Goal: Transaction & Acquisition: Purchase product/service

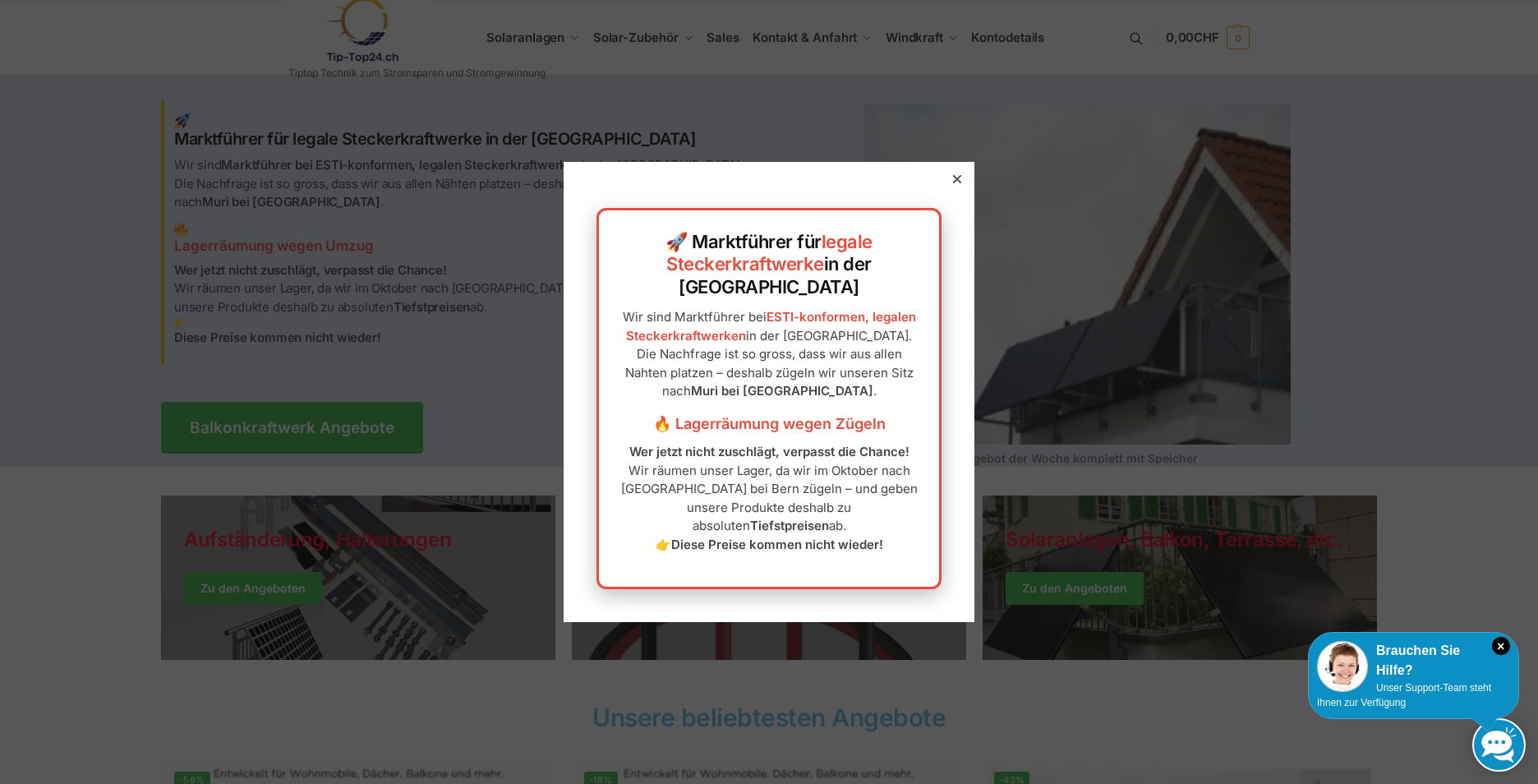
click at [950, 186] on div at bounding box center [957, 179] width 15 height 15
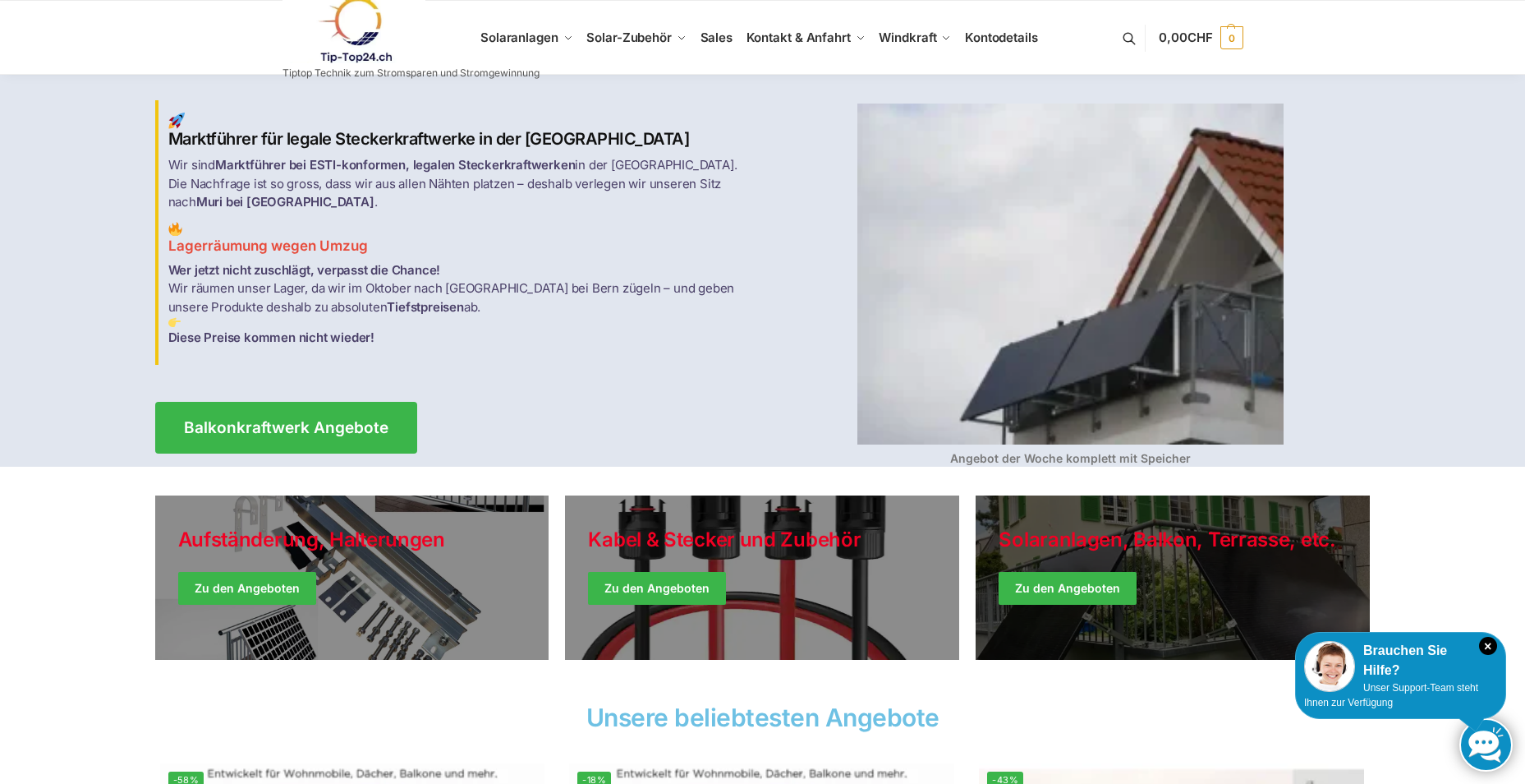
click at [1104, 604] on link "Winter Jackets" at bounding box center [1173, 577] width 394 height 164
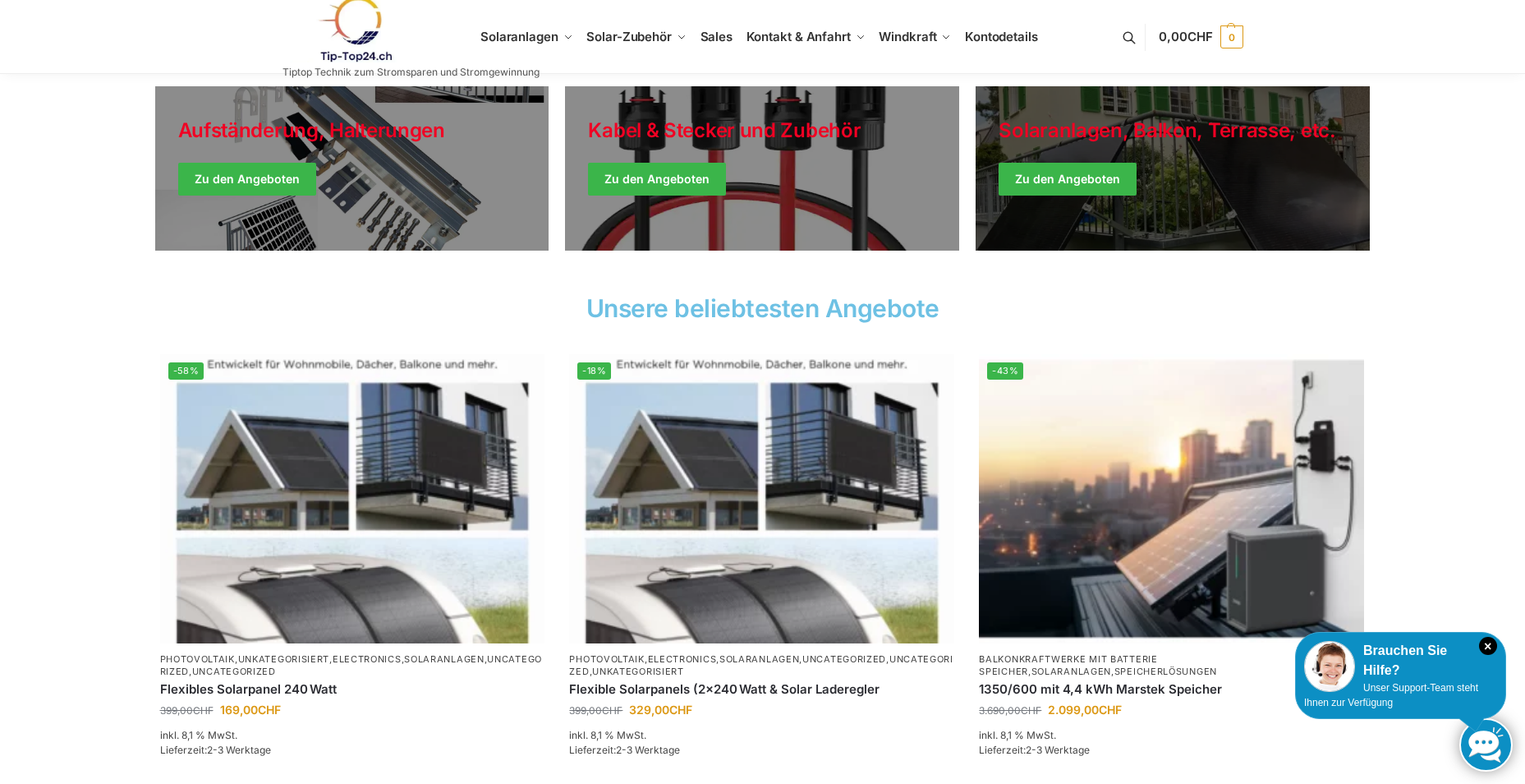
scroll to position [412, 0]
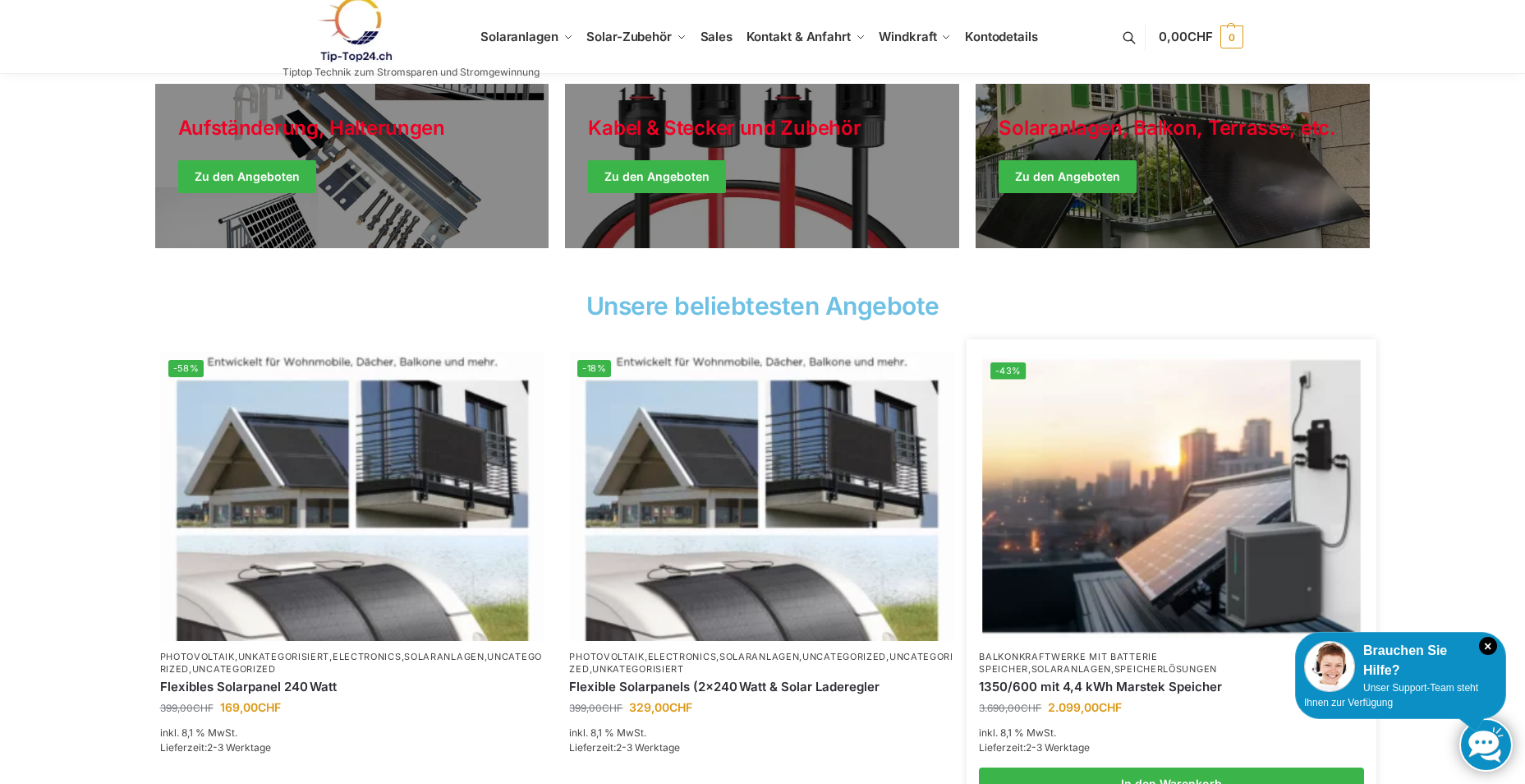
click at [1271, 498] on img at bounding box center [1172, 495] width 378 height 283
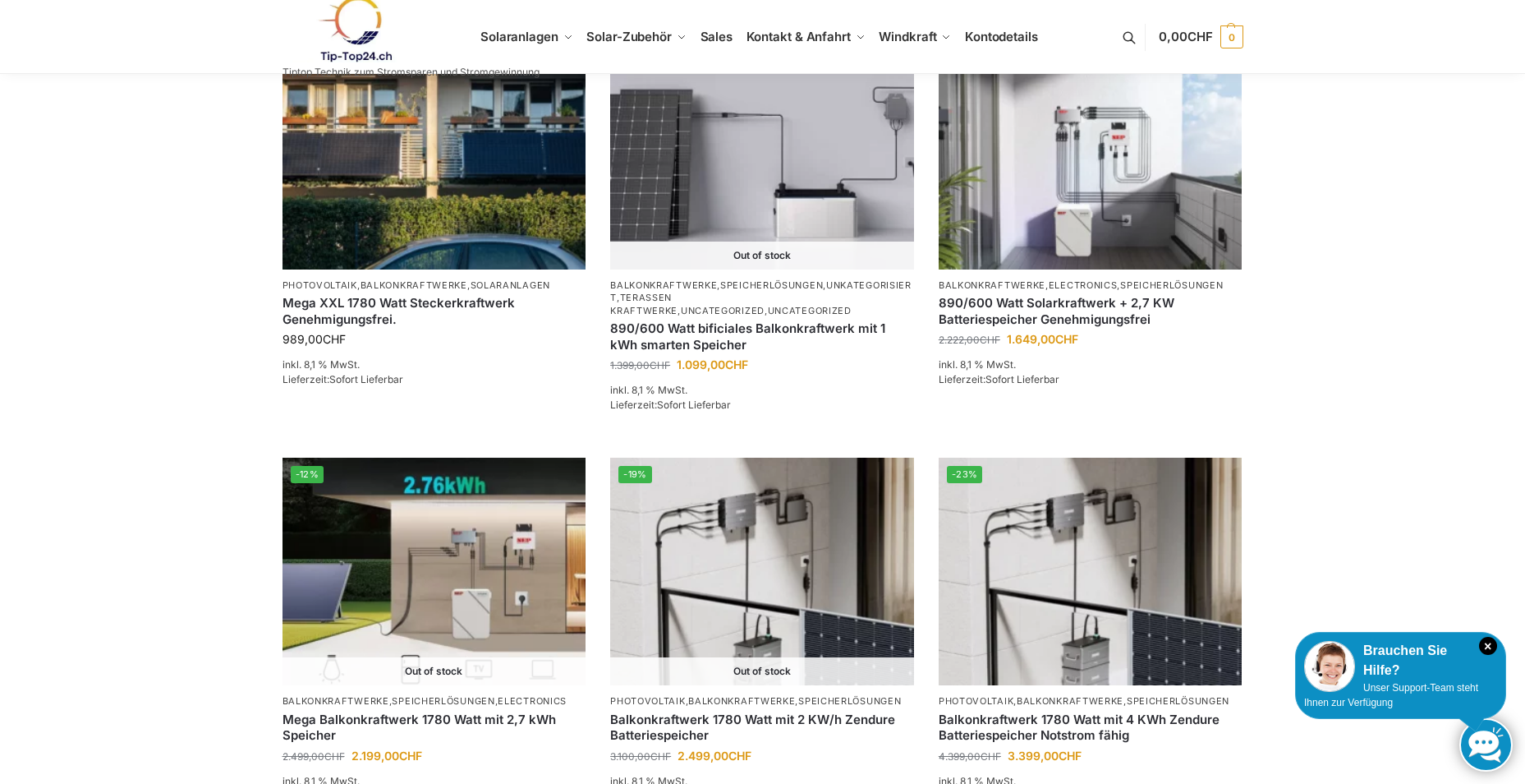
scroll to position [1112, 0]
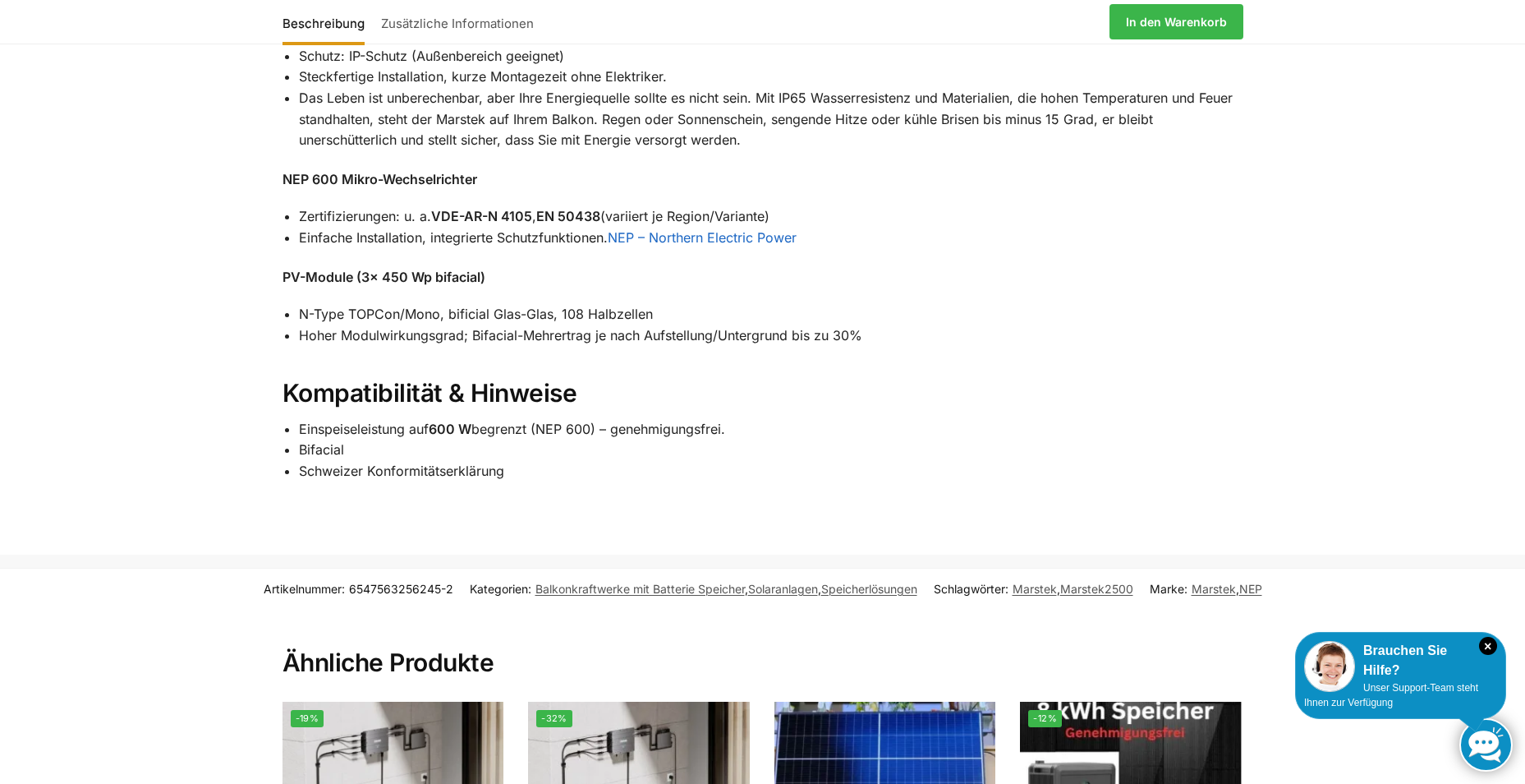
scroll to position [1867, 0]
